Goal: Information Seeking & Learning: Learn about a topic

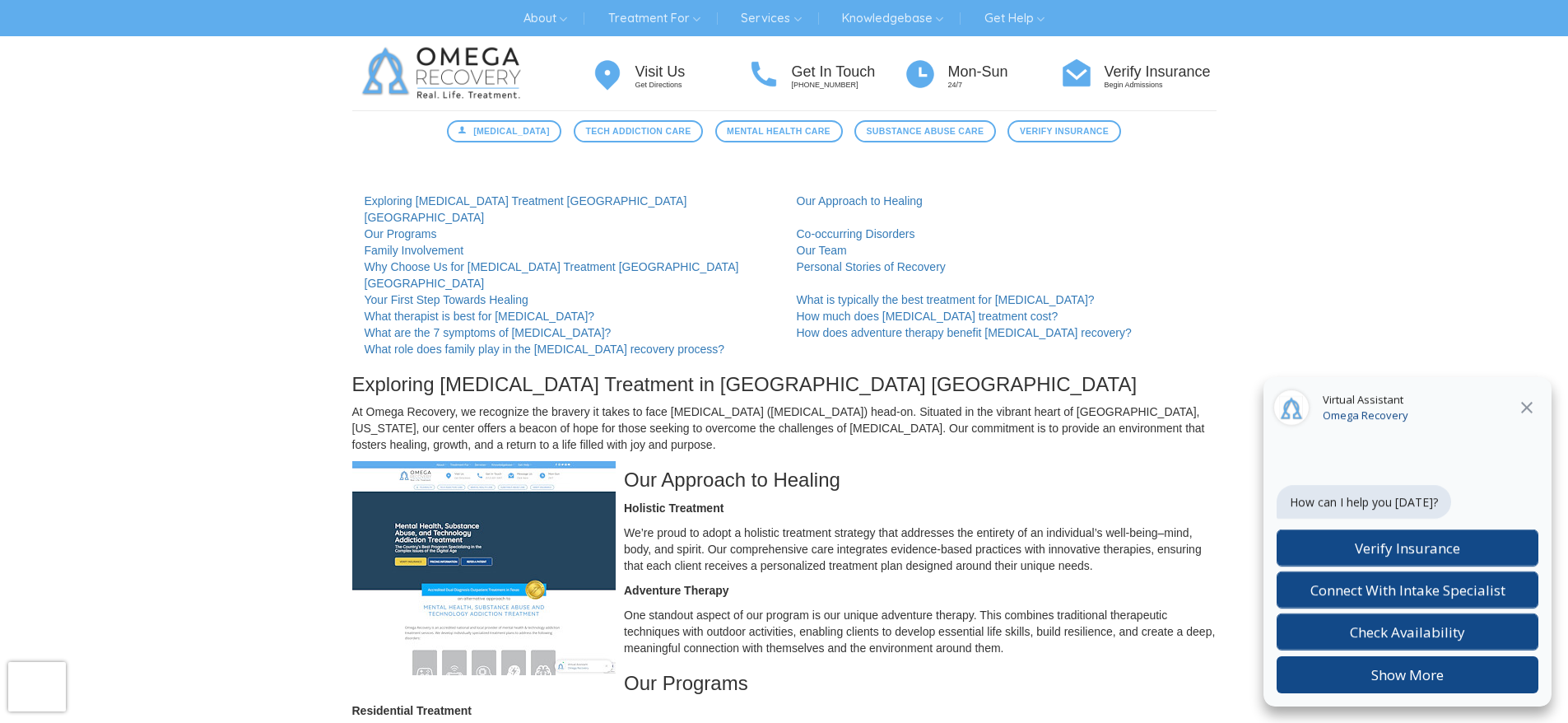
click at [1533, 403] on icon "Close" at bounding box center [1527, 407] width 20 height 20
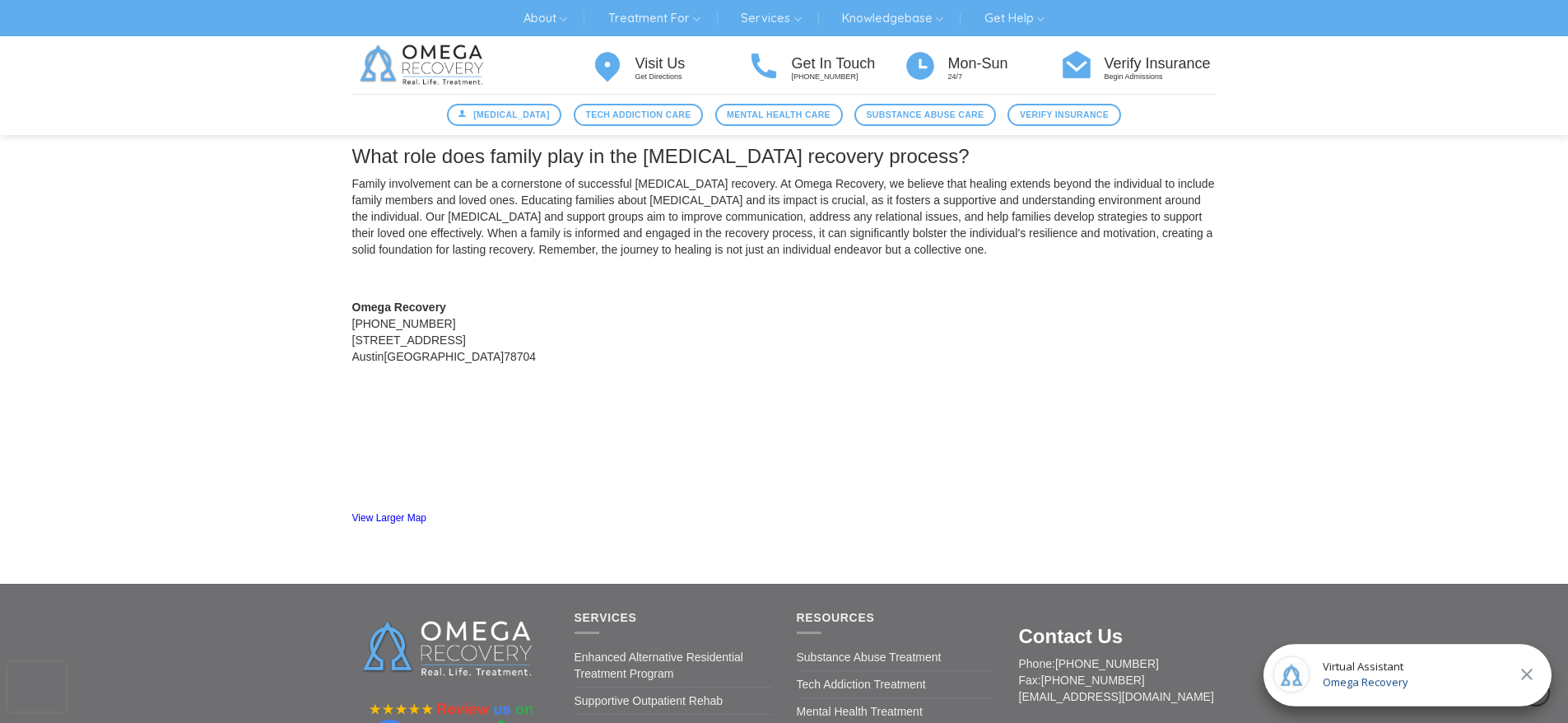
scroll to position [2352, 0]
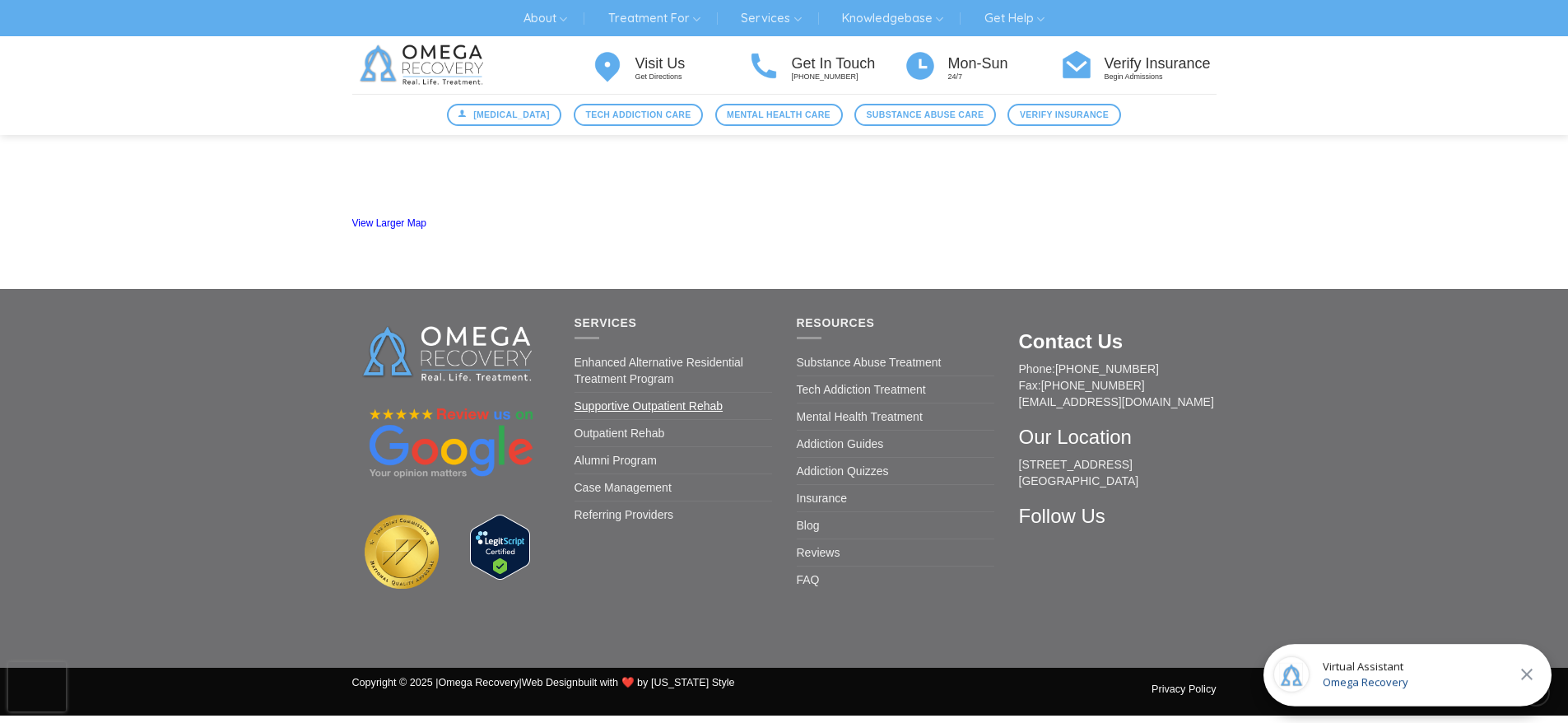
click at [711, 392] on link "Supportive Outpatient Rehab" at bounding box center [649, 405] width 149 height 26
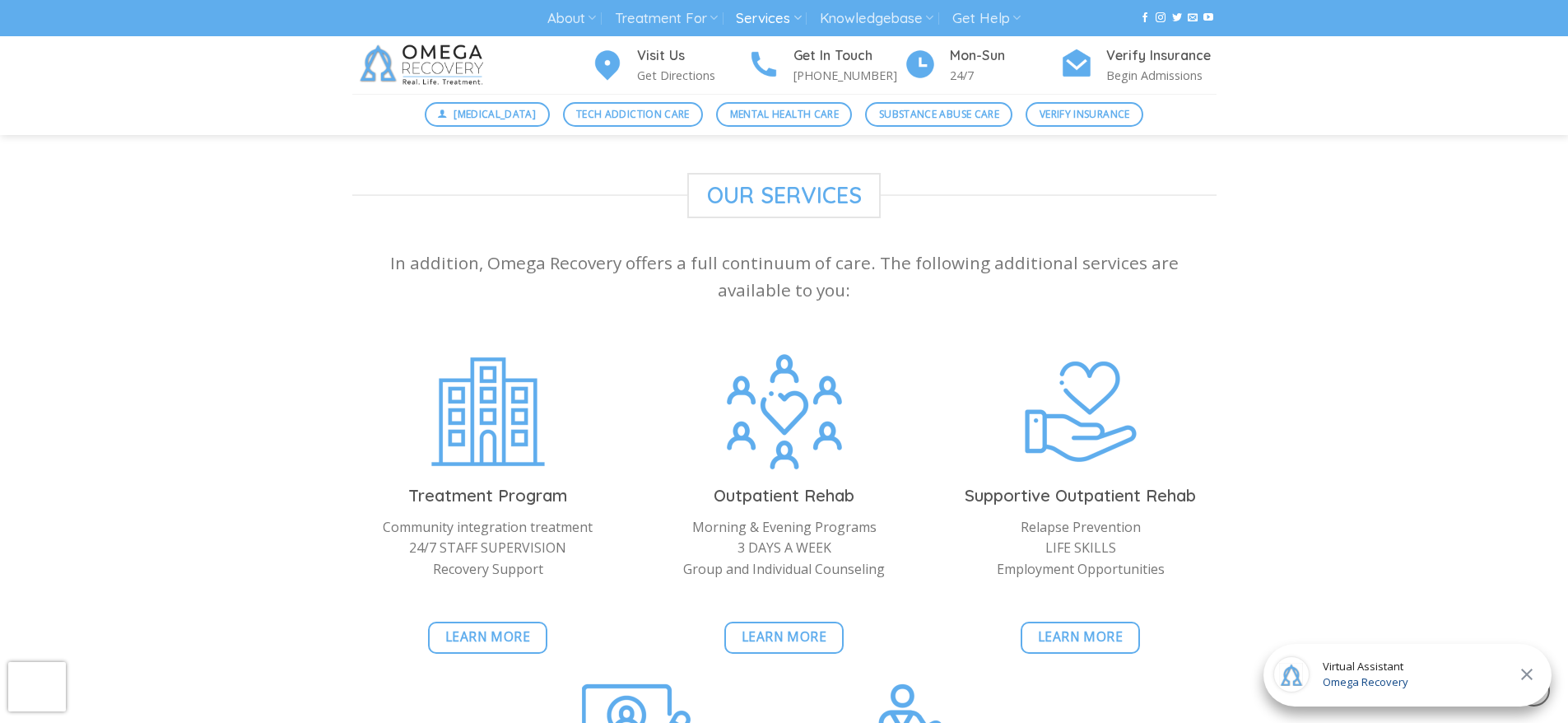
scroll to position [1646, 0]
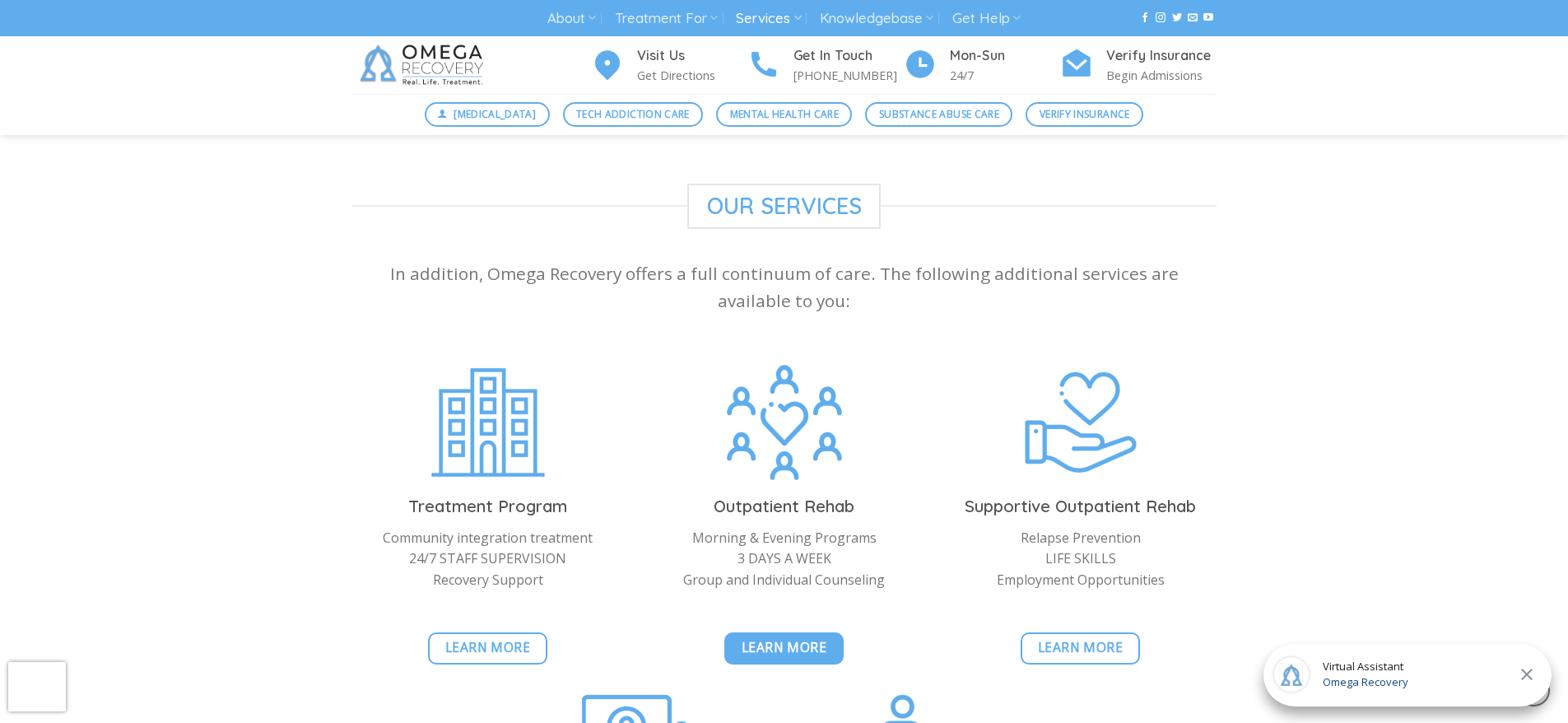
click at [761, 637] on span "Learn More" at bounding box center [784, 646] width 85 height 21
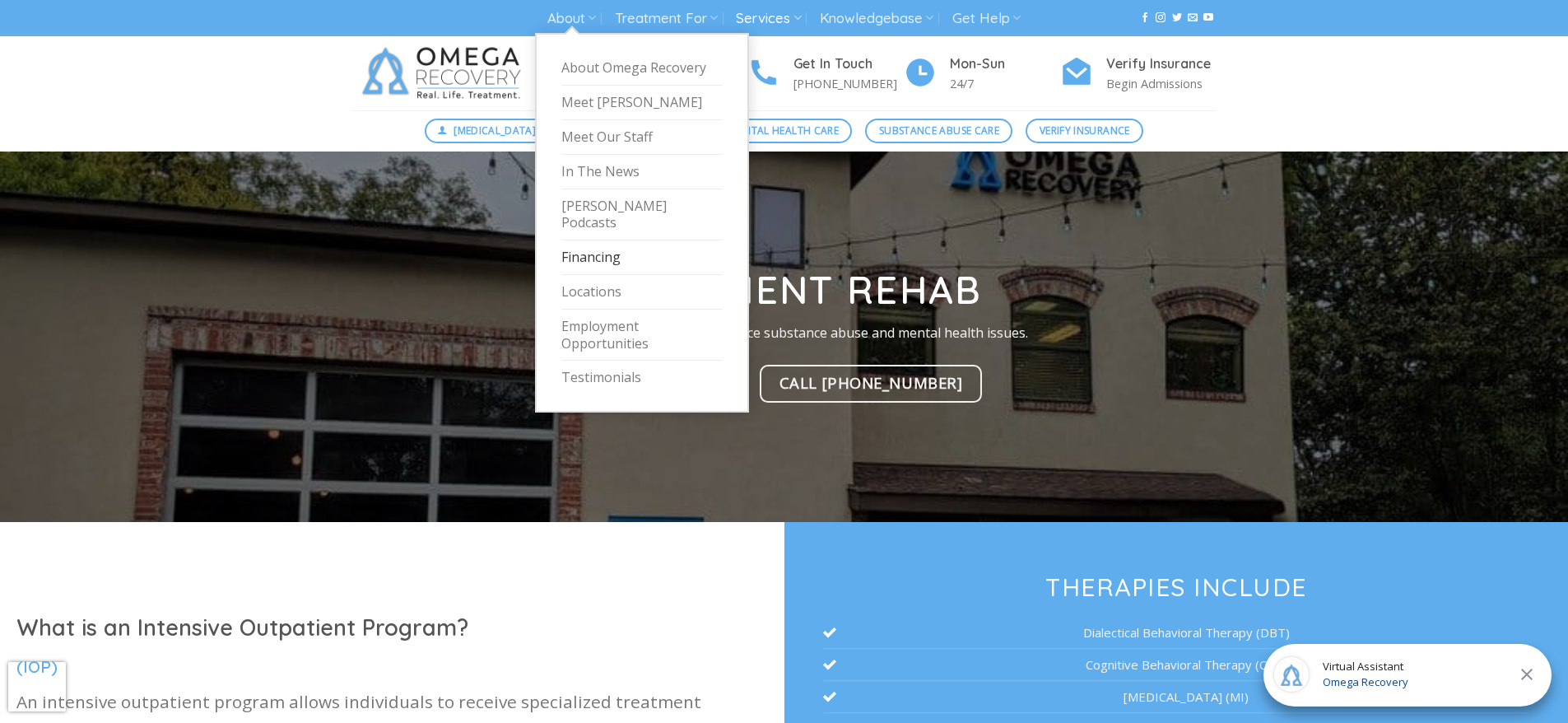
click at [580, 240] on link "Financing" at bounding box center [641, 257] width 161 height 34
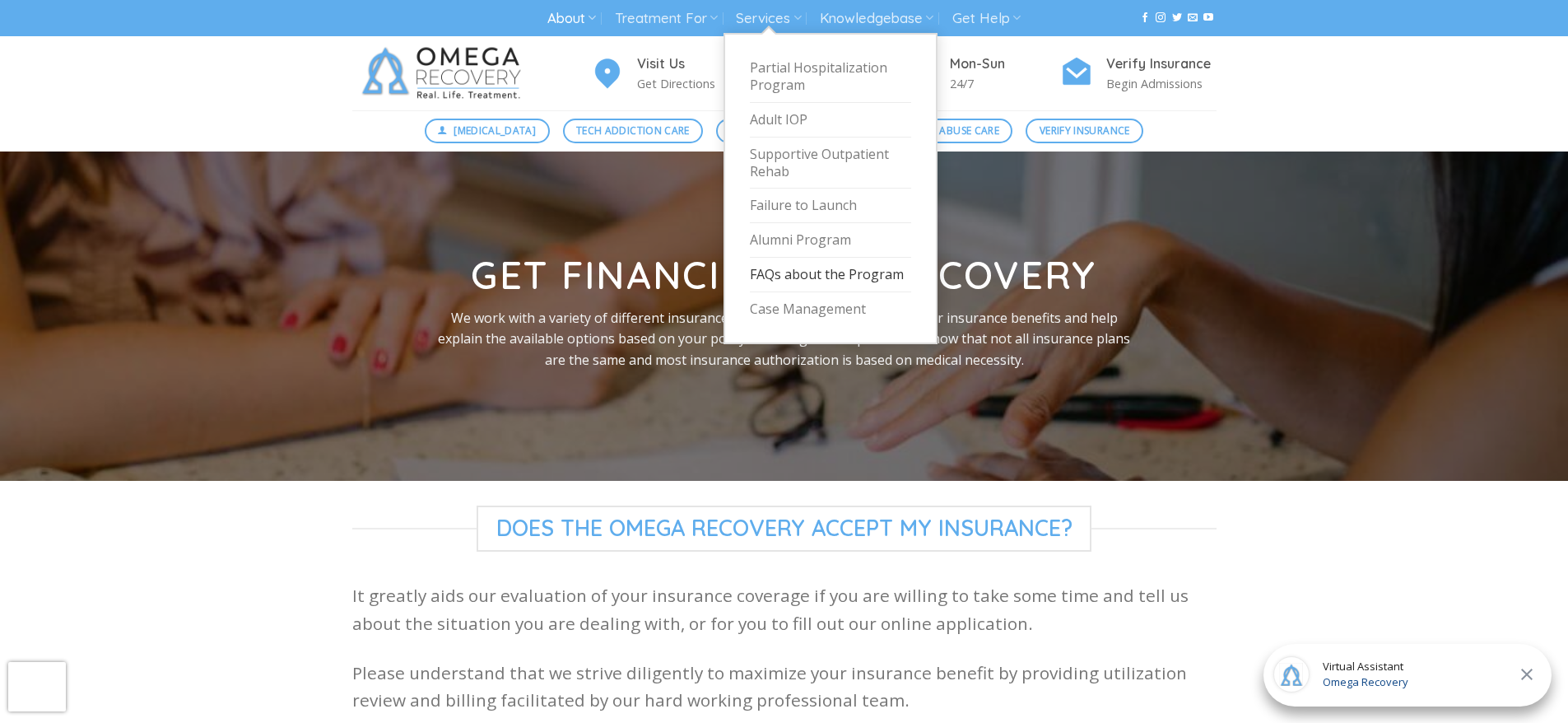
click at [820, 270] on link "FAQs about the Program" at bounding box center [830, 275] width 161 height 34
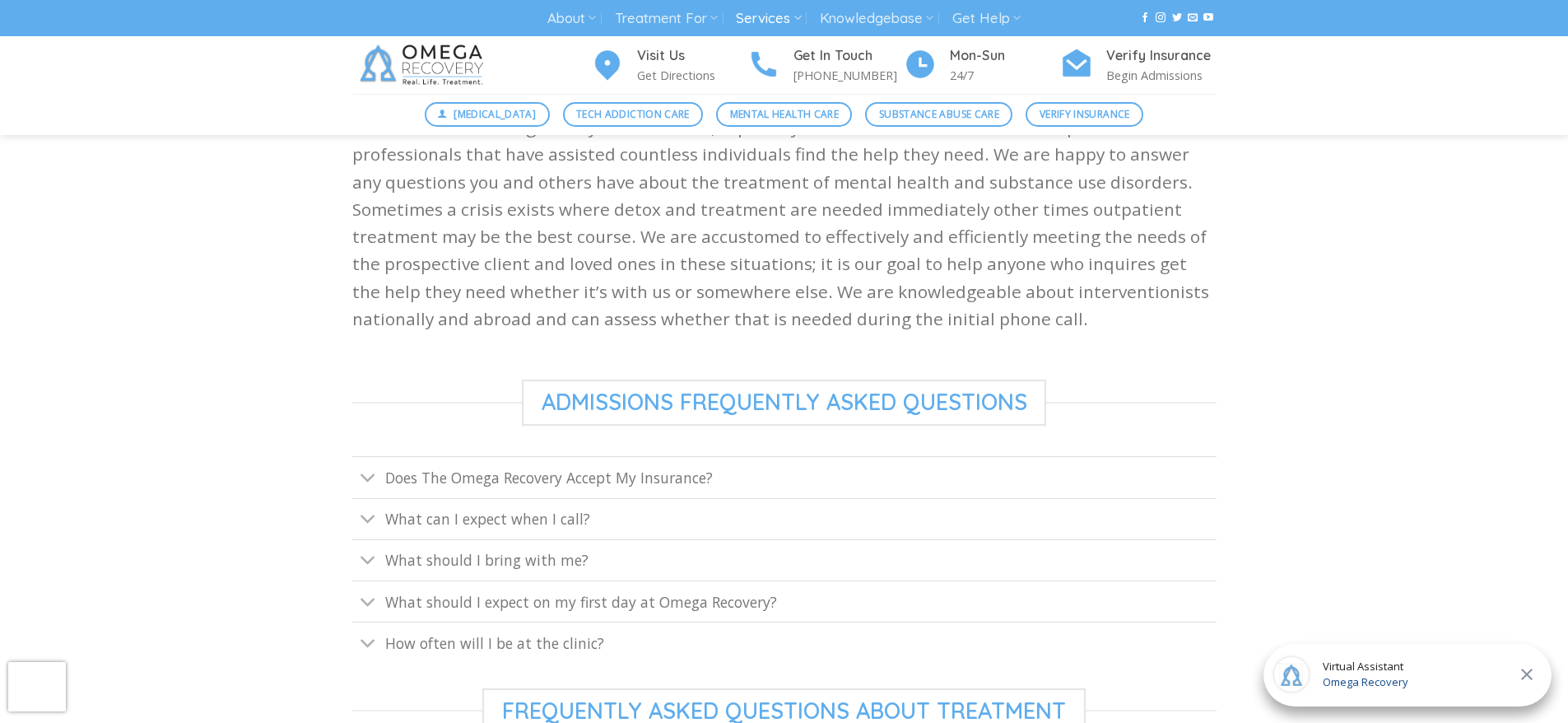
scroll to position [576, 0]
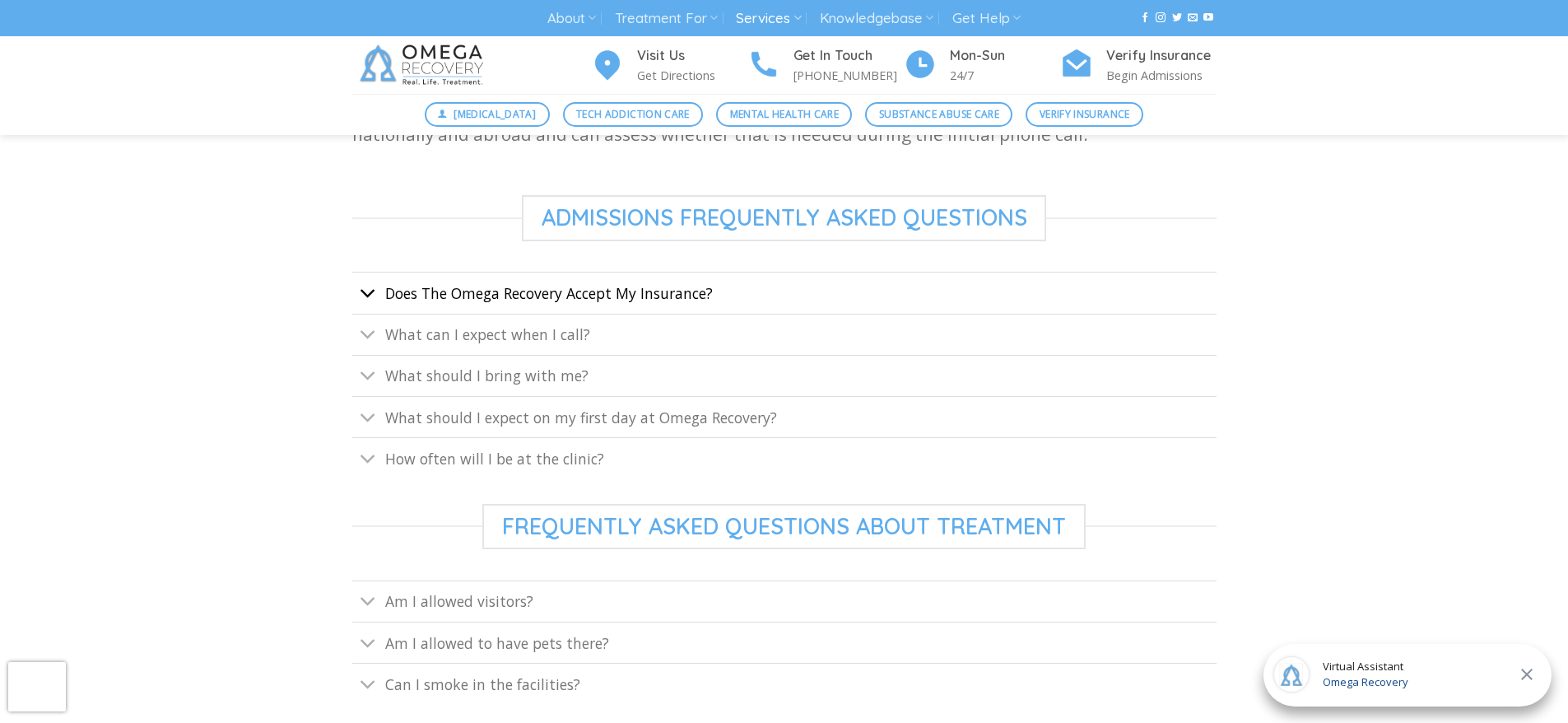
click at [366, 294] on icon "Toggle" at bounding box center [369, 293] width 18 height 30
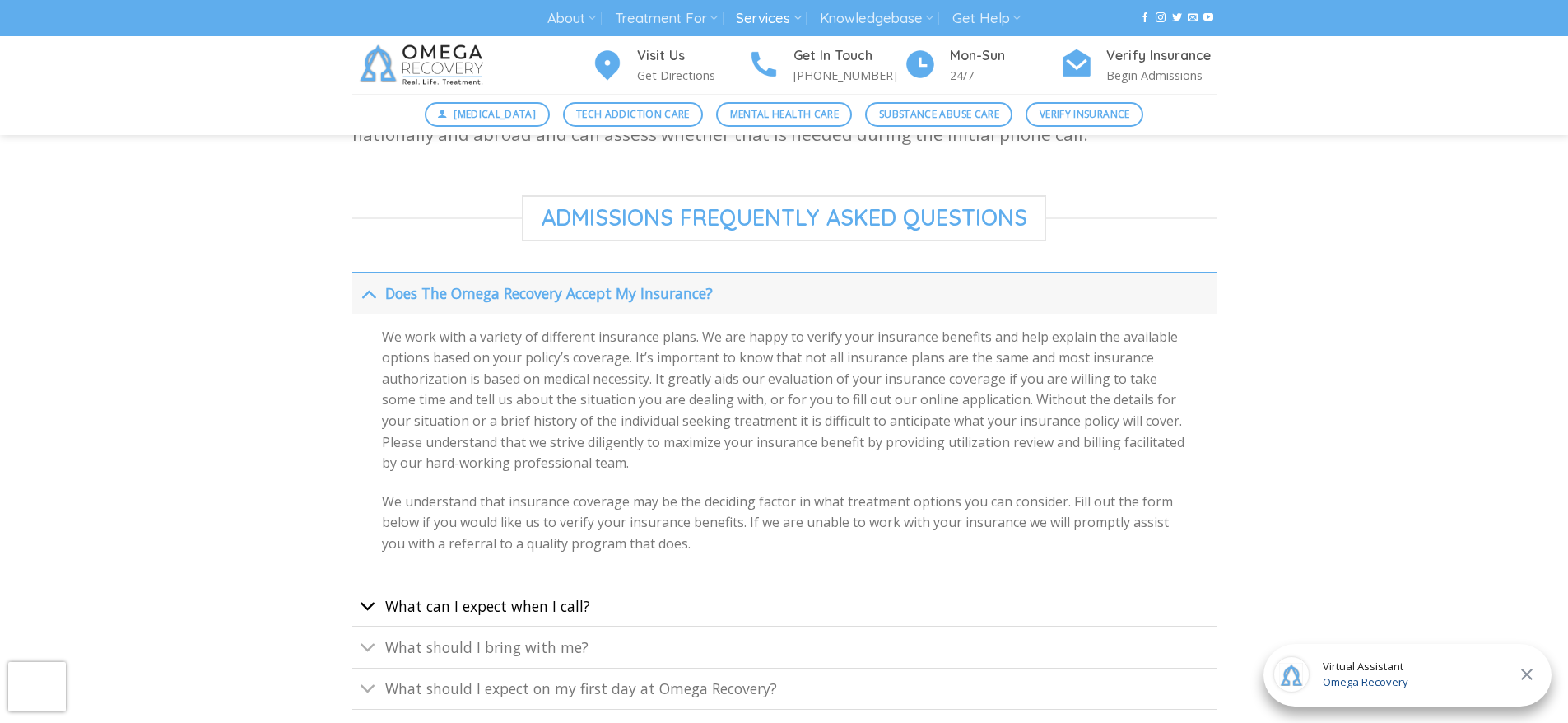
click at [371, 598] on icon "Toggle" at bounding box center [369, 605] width 18 height 30
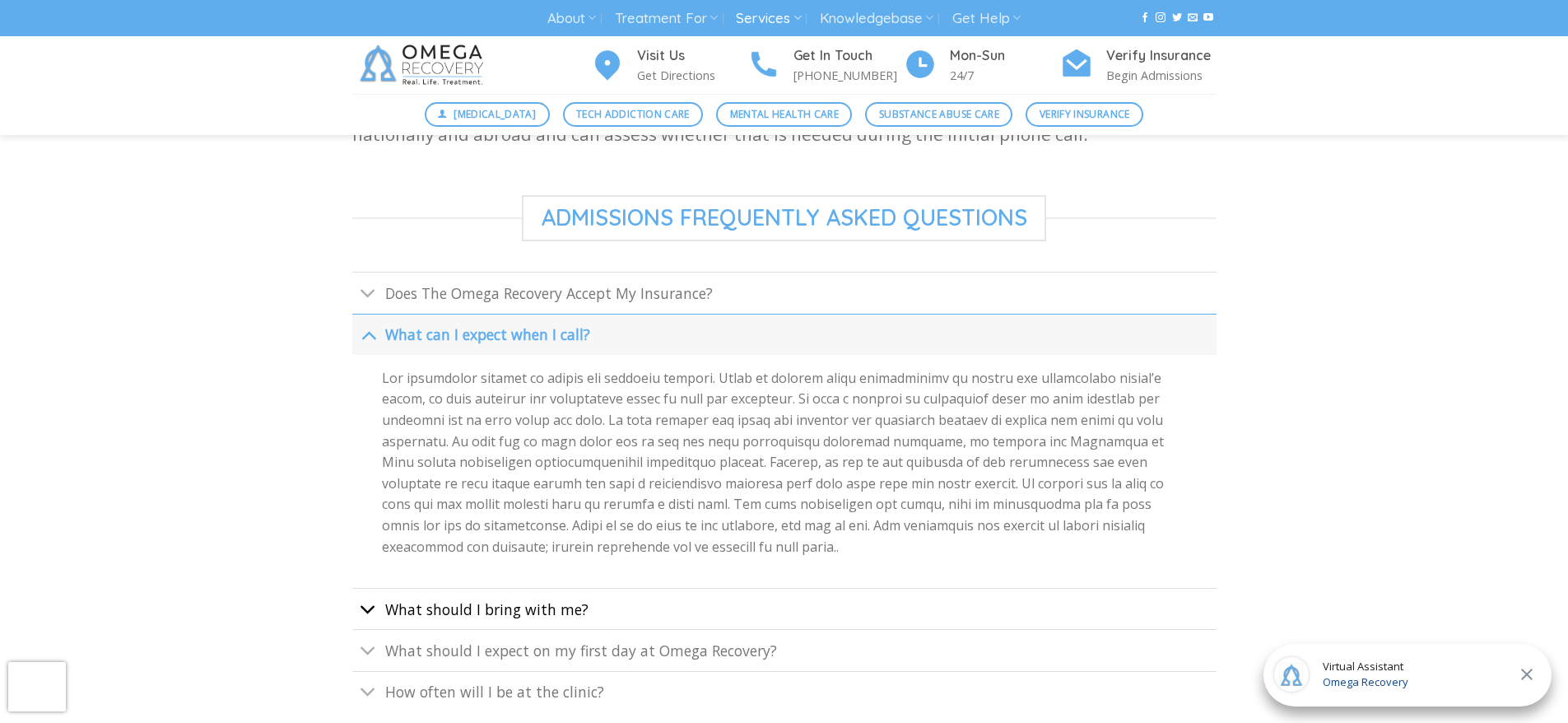
click at [371, 617] on icon "Toggle" at bounding box center [369, 609] width 18 height 30
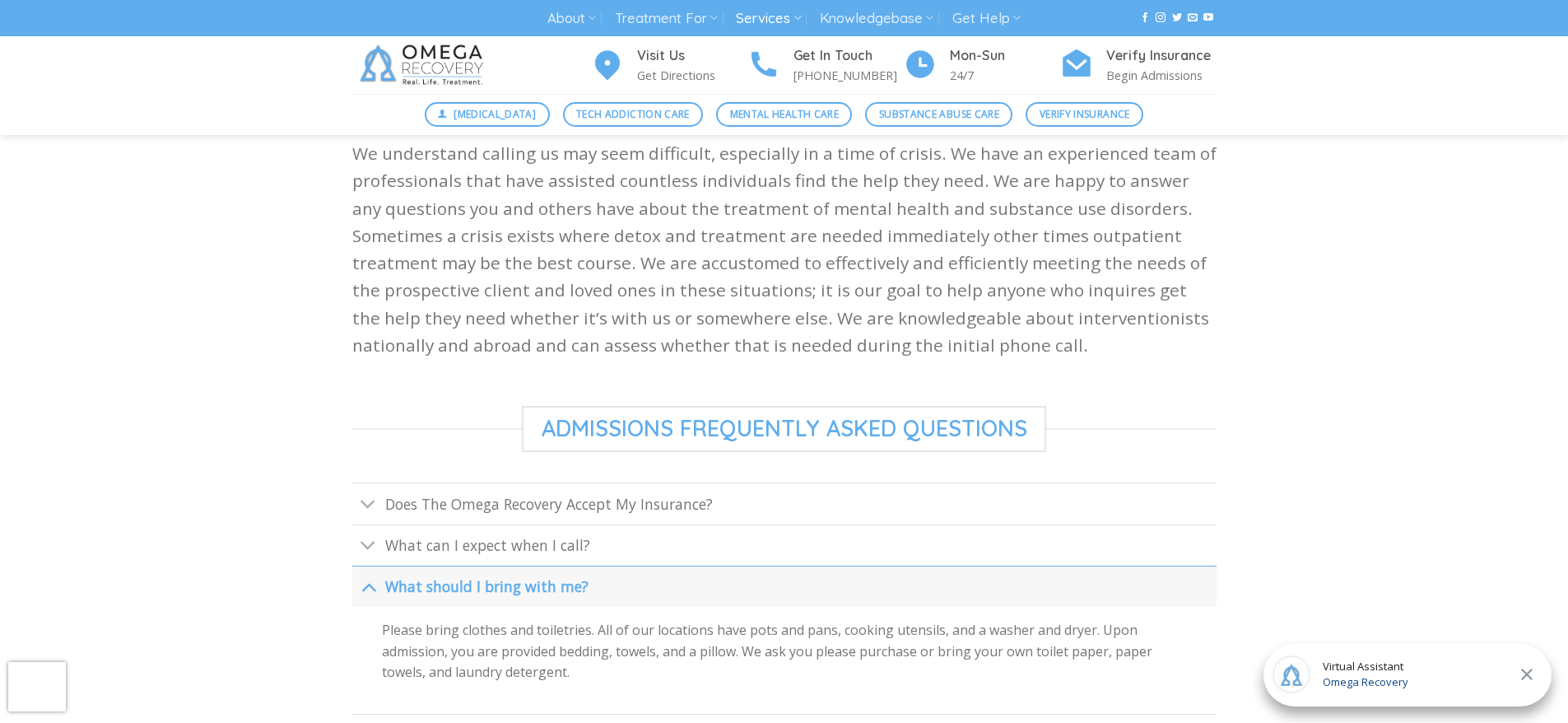
scroll to position [0, 0]
